Goal: Transaction & Acquisition: Purchase product/service

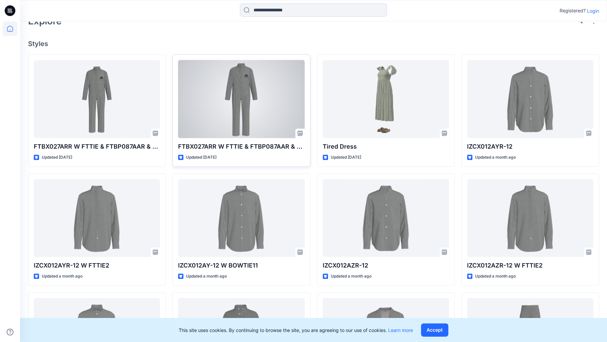
scroll to position [167, 0]
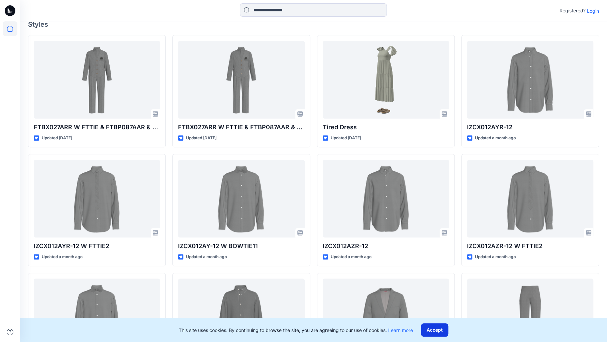
click at [440, 328] on button "Accept" at bounding box center [434, 329] width 27 height 13
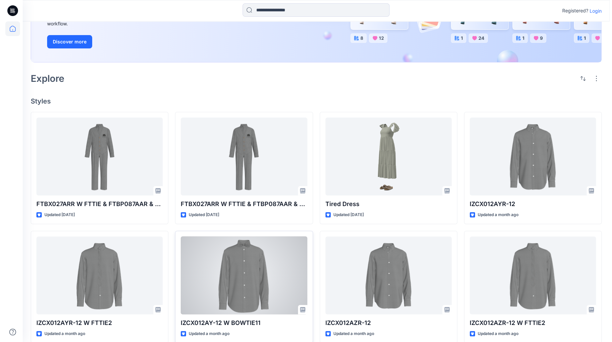
scroll to position [0, 0]
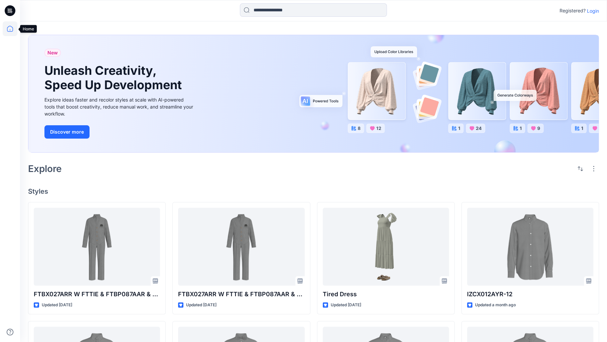
click at [11, 28] on icon at bounding box center [10, 28] width 15 height 15
click at [589, 10] on p "Login" at bounding box center [593, 10] width 12 height 7
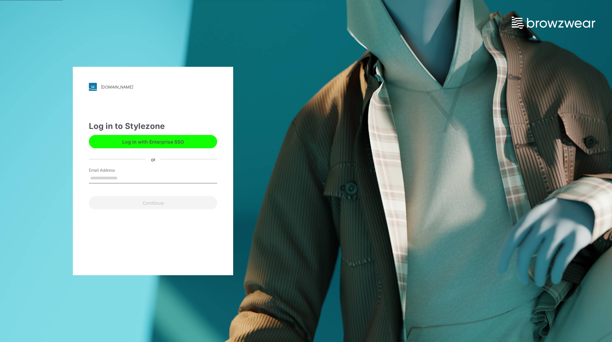
click at [122, 173] on input "Email Address" at bounding box center [153, 178] width 128 height 10
type input "**********"
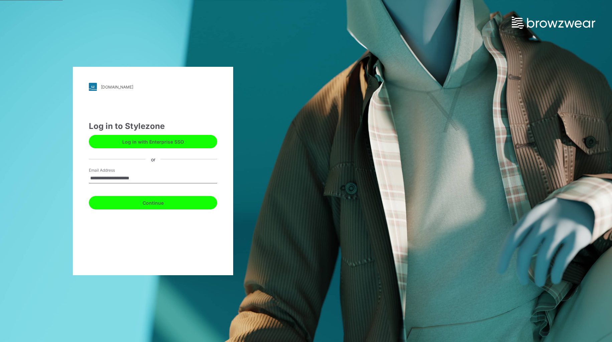
click at [143, 204] on button "Continue" at bounding box center [153, 202] width 128 height 13
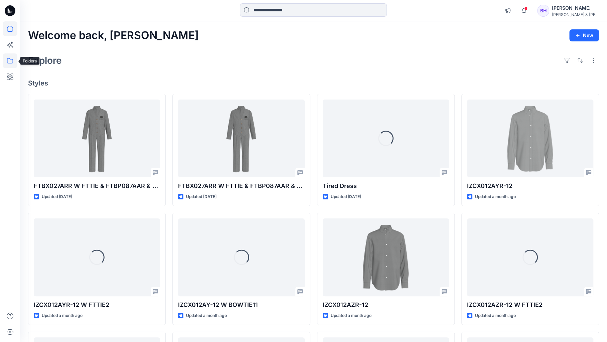
click at [7, 59] on icon at bounding box center [10, 60] width 6 height 5
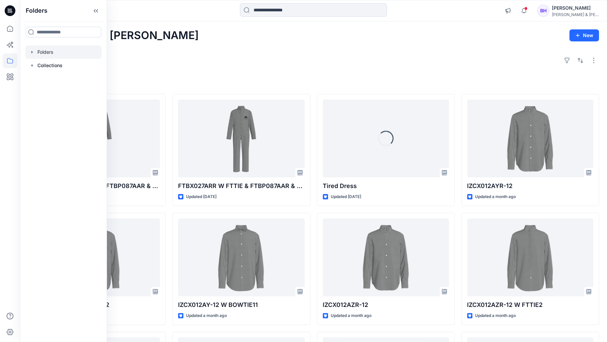
click at [30, 52] on icon "button" at bounding box center [31, 51] width 5 height 5
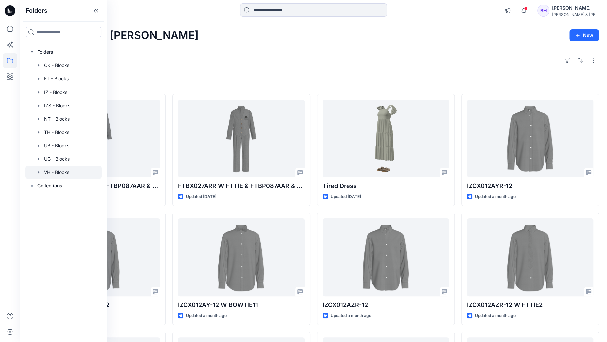
click at [66, 170] on div at bounding box center [63, 172] width 76 height 13
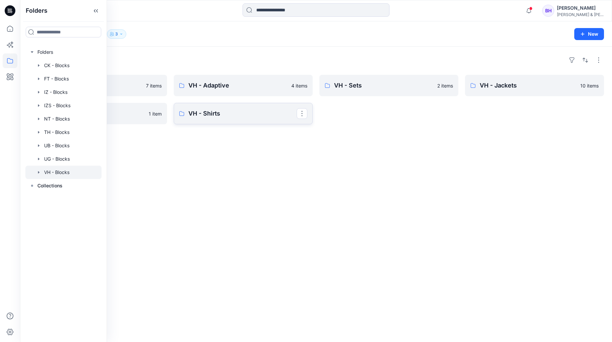
click at [234, 108] on link "VH - Shirts" at bounding box center [243, 113] width 139 height 21
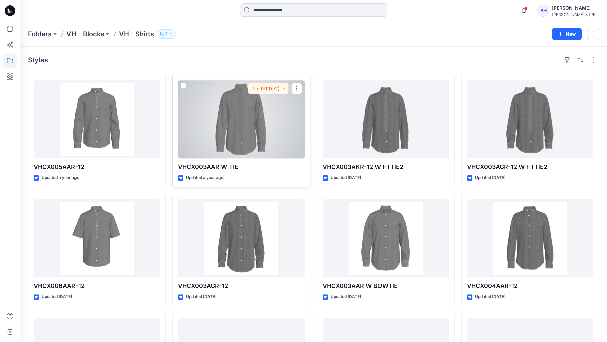
click at [250, 117] on div at bounding box center [241, 119] width 126 height 78
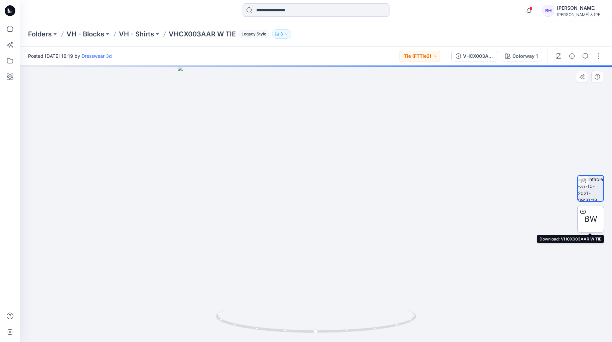
click at [588, 221] on span "BW" at bounding box center [590, 219] width 13 height 12
